Goal: Task Accomplishment & Management: Use online tool/utility

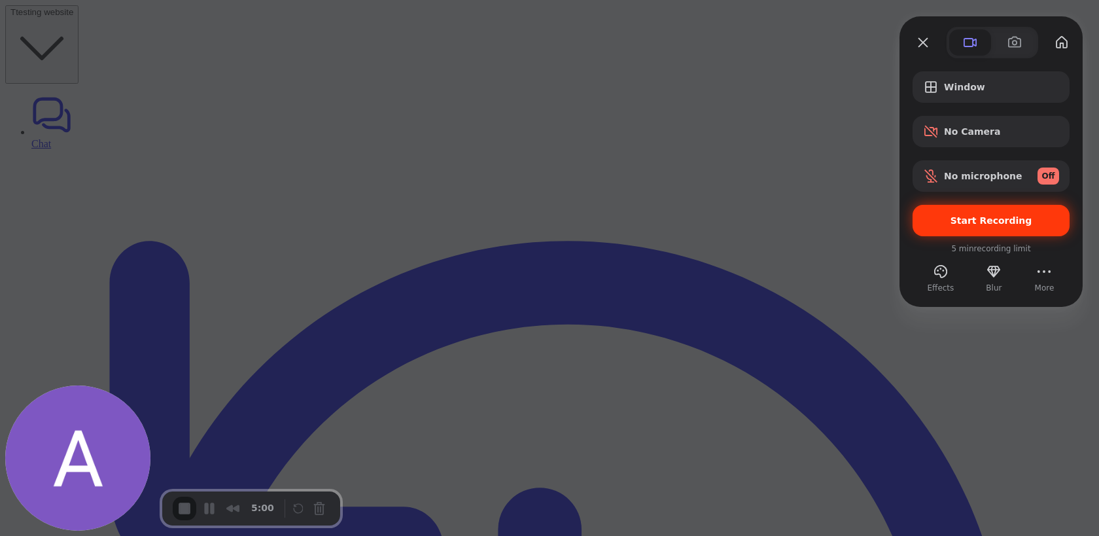
click at [939, 225] on span "Start Recording" at bounding box center [991, 220] width 136 height 10
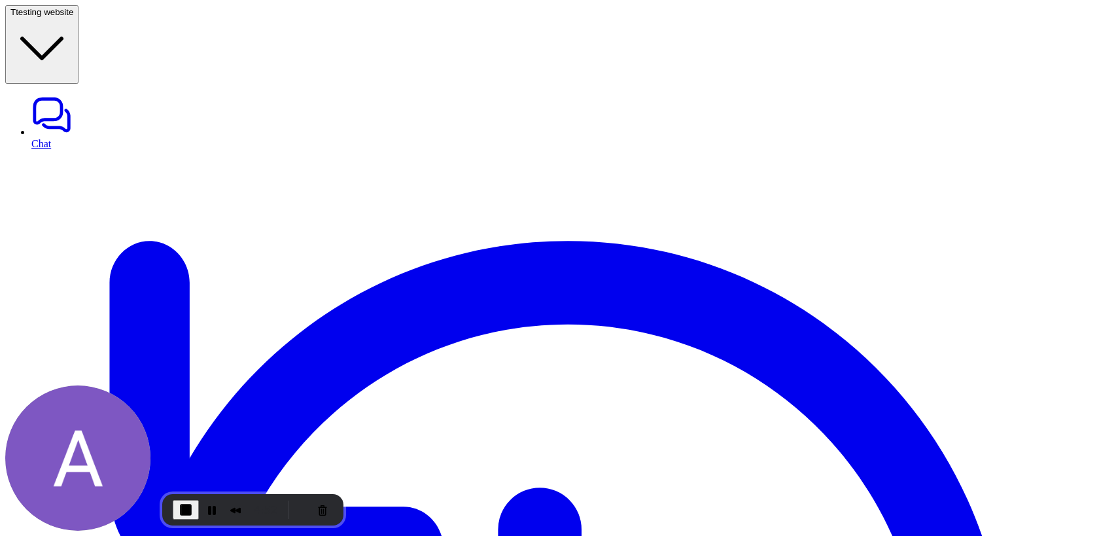
copy p "zendesk_create_ticket"
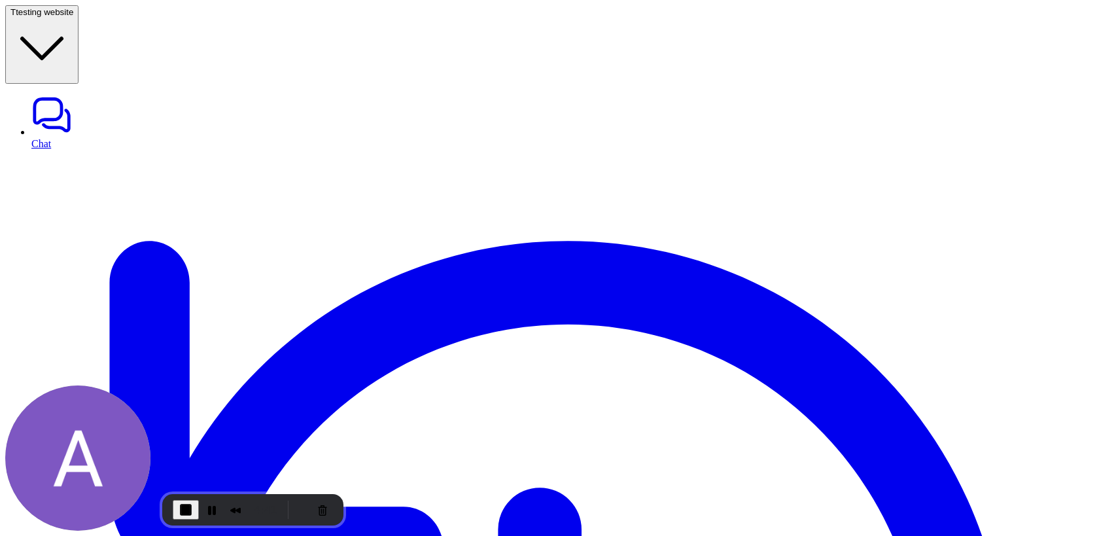
copy p "zendesk_create_ticket"
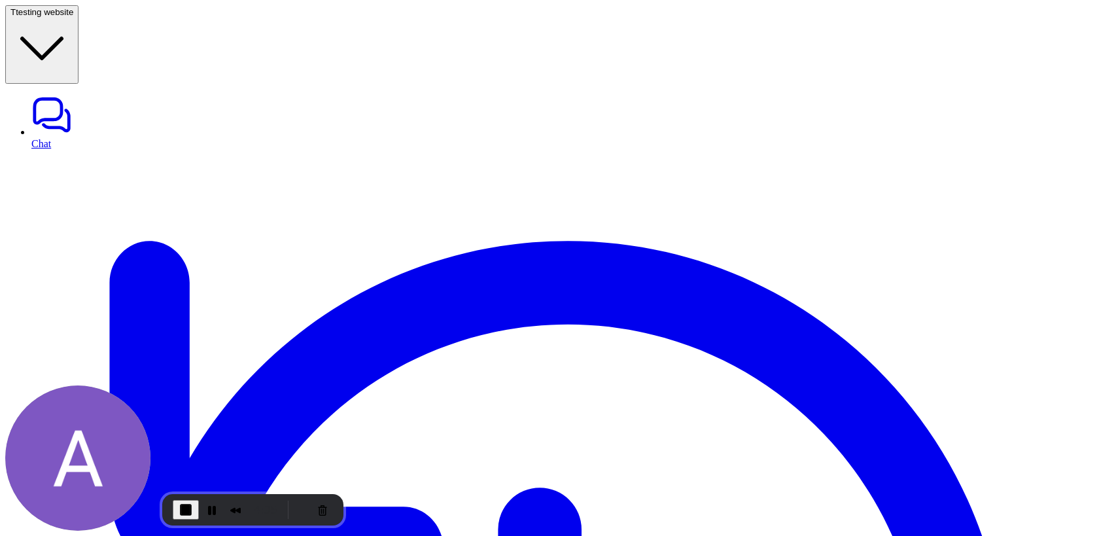
click at [180, 513] on span "End Recording" at bounding box center [186, 510] width 16 height 16
